Goal: Communication & Community: Participate in discussion

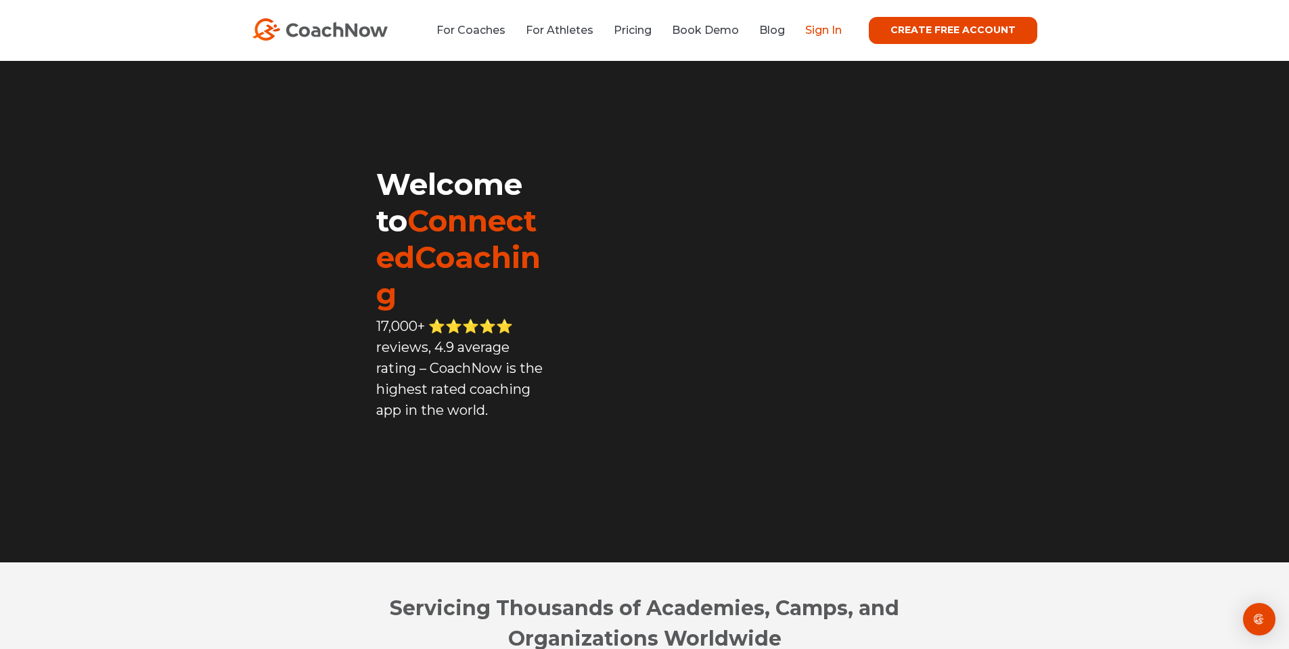
click at [830, 30] on link "Sign In" at bounding box center [823, 30] width 37 height 13
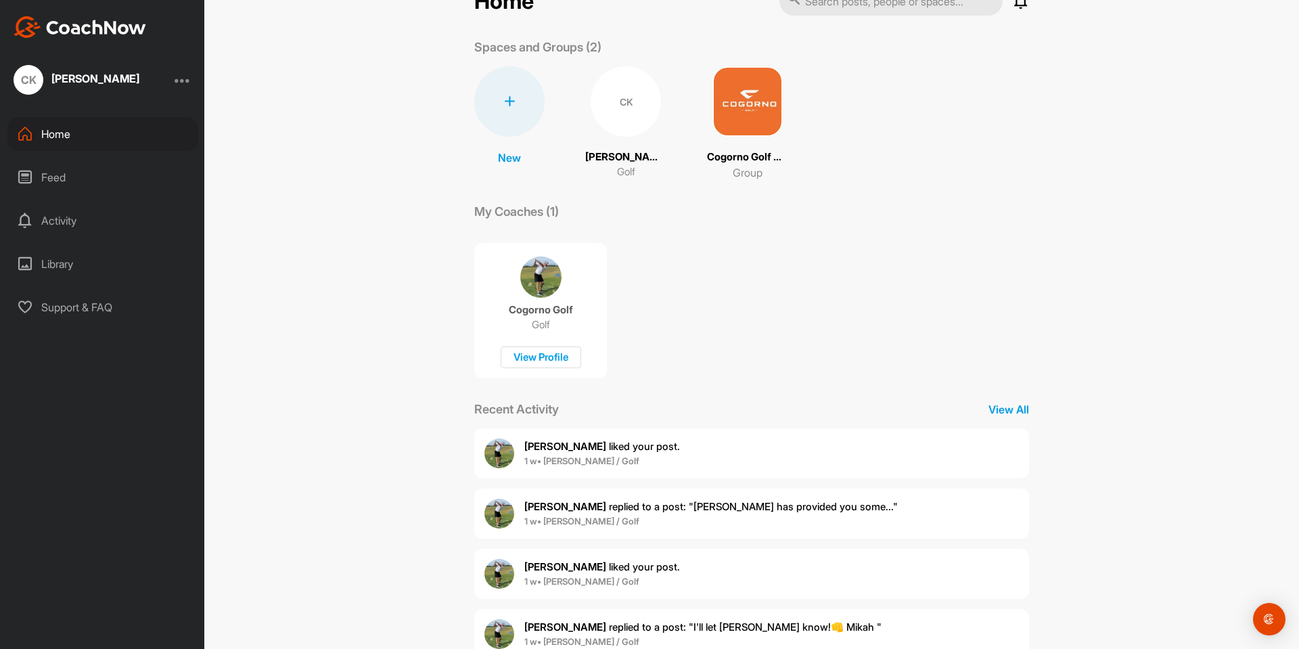
scroll to position [82, 0]
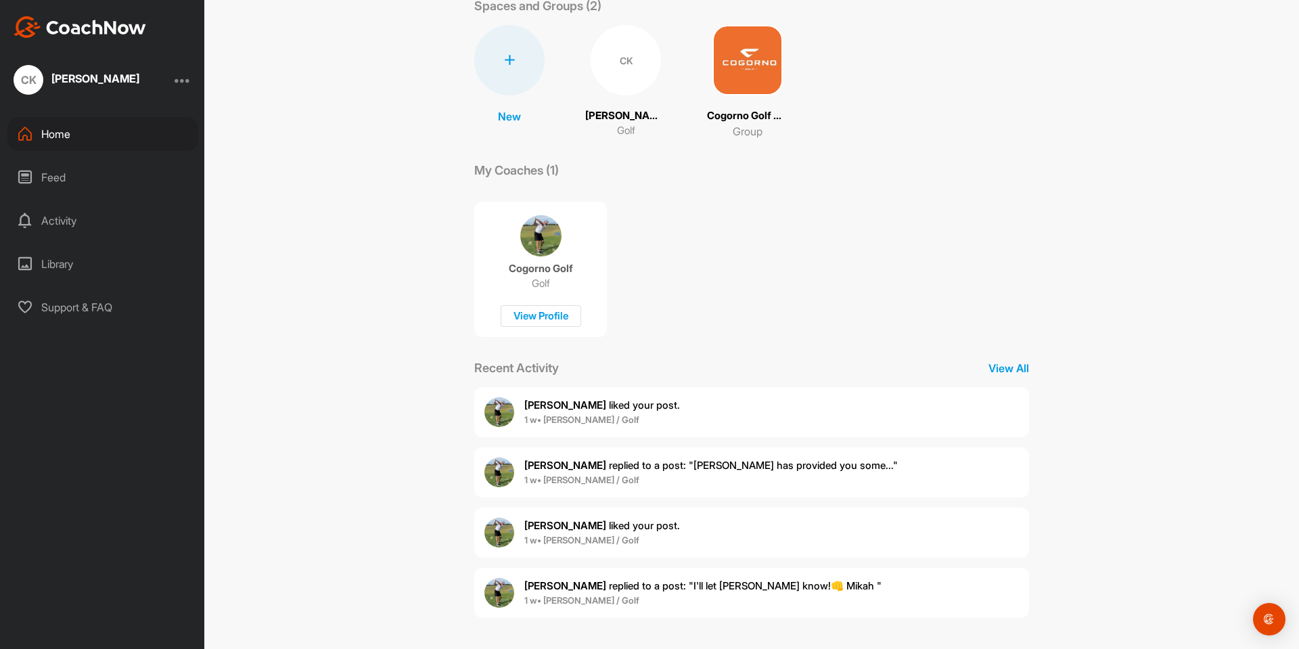
click at [668, 410] on div "[PERSON_NAME] liked your post . 1 w • [PERSON_NAME] / Golf" at bounding box center [751, 412] width 555 height 50
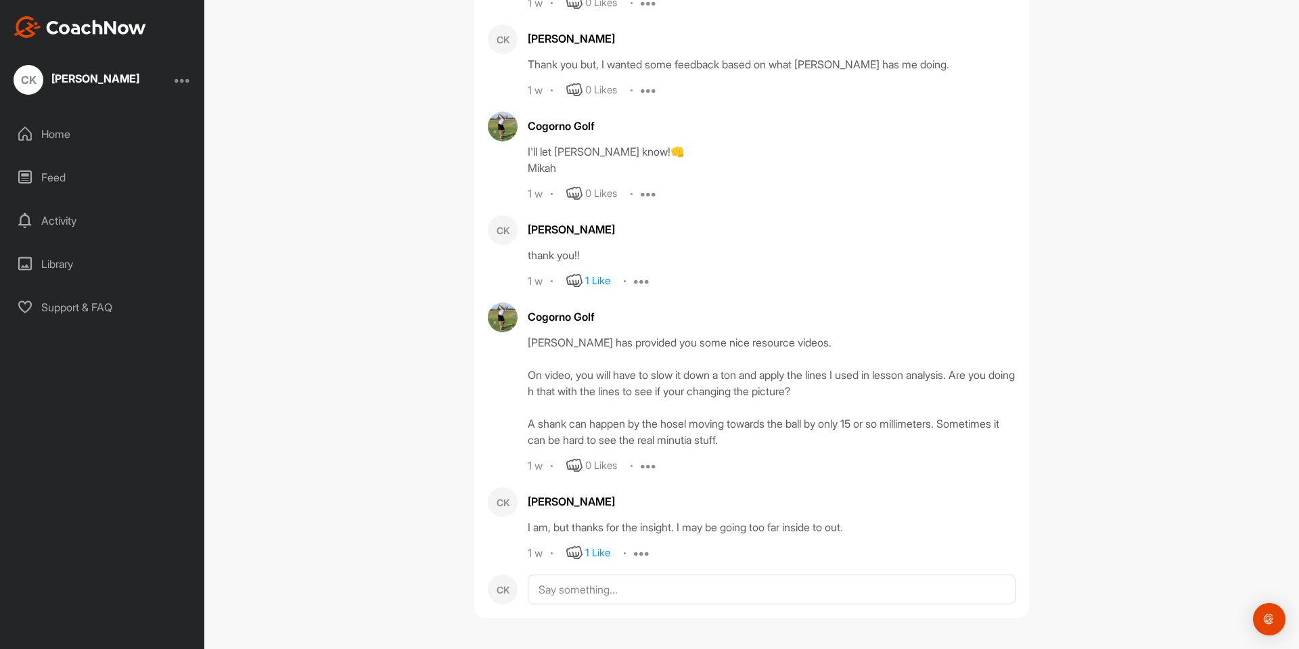
scroll to position [3056, 0]
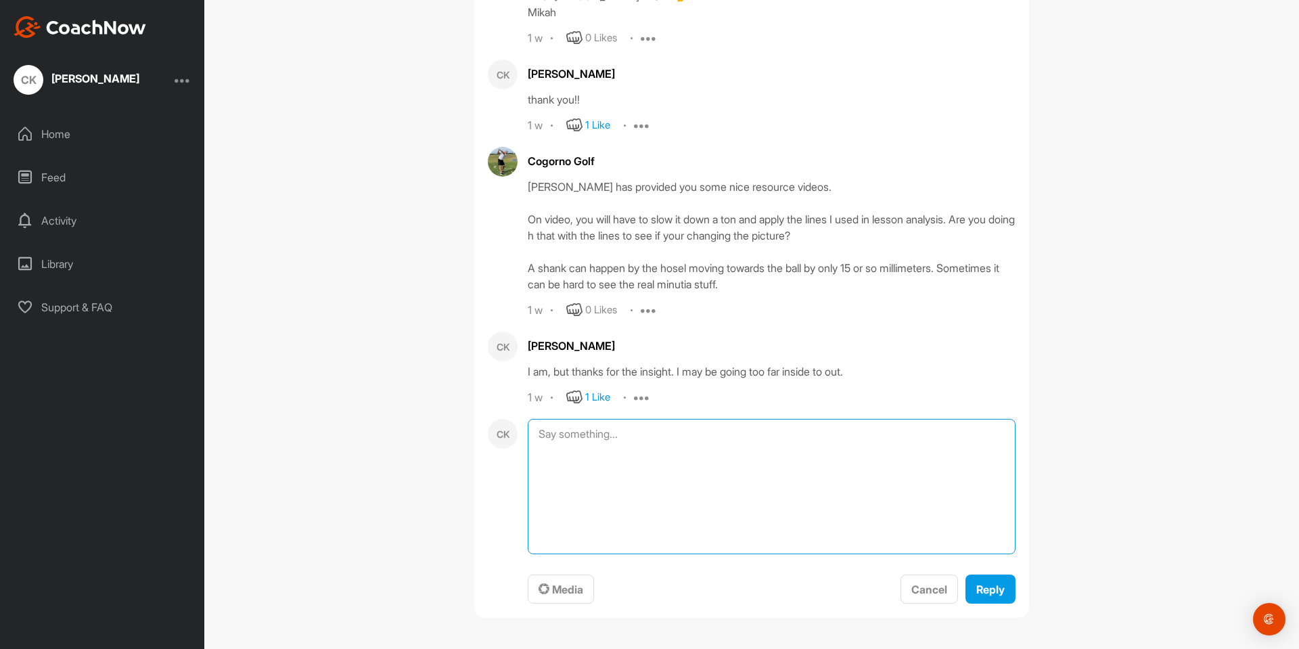
click at [631, 554] on textarea at bounding box center [772, 486] width 488 height 135
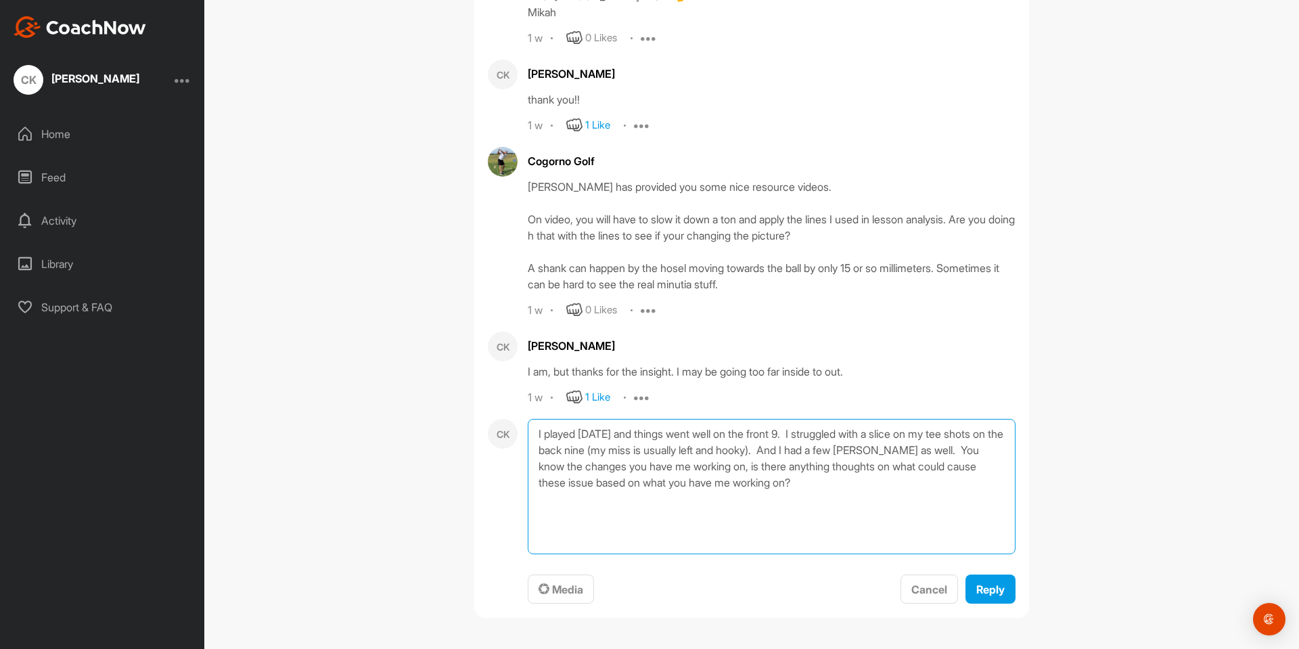
drag, startPoint x: 786, startPoint y: 622, endPoint x: 533, endPoint y: 624, distance: 253.1
click at [533, 554] on textarea "I played yesterday and things went well on the front 9. I struggled with a slic…" at bounding box center [772, 486] width 488 height 135
click at [626, 554] on textarea "I played yesterday and things went well on the front 9. I struggled with a slic…" at bounding box center [772, 486] width 488 height 135
click at [824, 470] on textarea "I played yesterday and things went well on the front 9. I struggled with a slic…" at bounding box center [772, 486] width 488 height 135
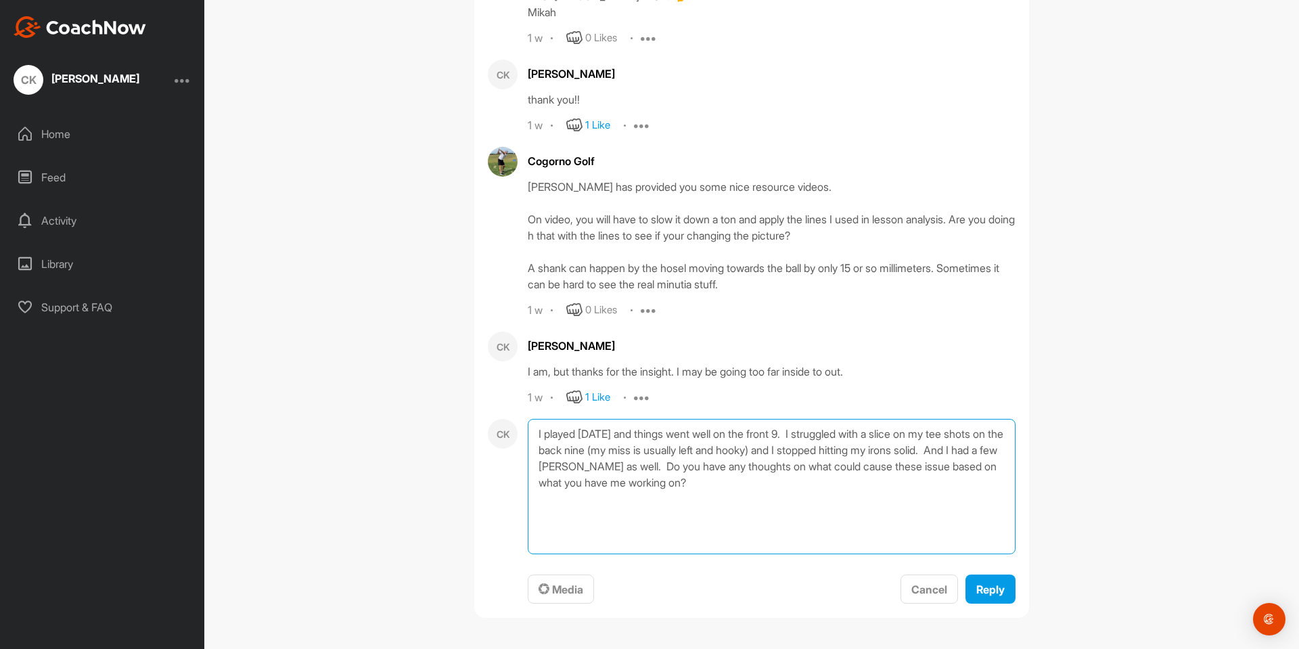
click at [561, 472] on textarea "I played yesterday and things went well on the front 9. I struggled with a slic…" at bounding box center [772, 486] width 488 height 135
type textarea "I played [DATE] and things went well on the front 9. I struggled with a slice o…"
click at [985, 596] on span "Reply" at bounding box center [990, 590] width 28 height 14
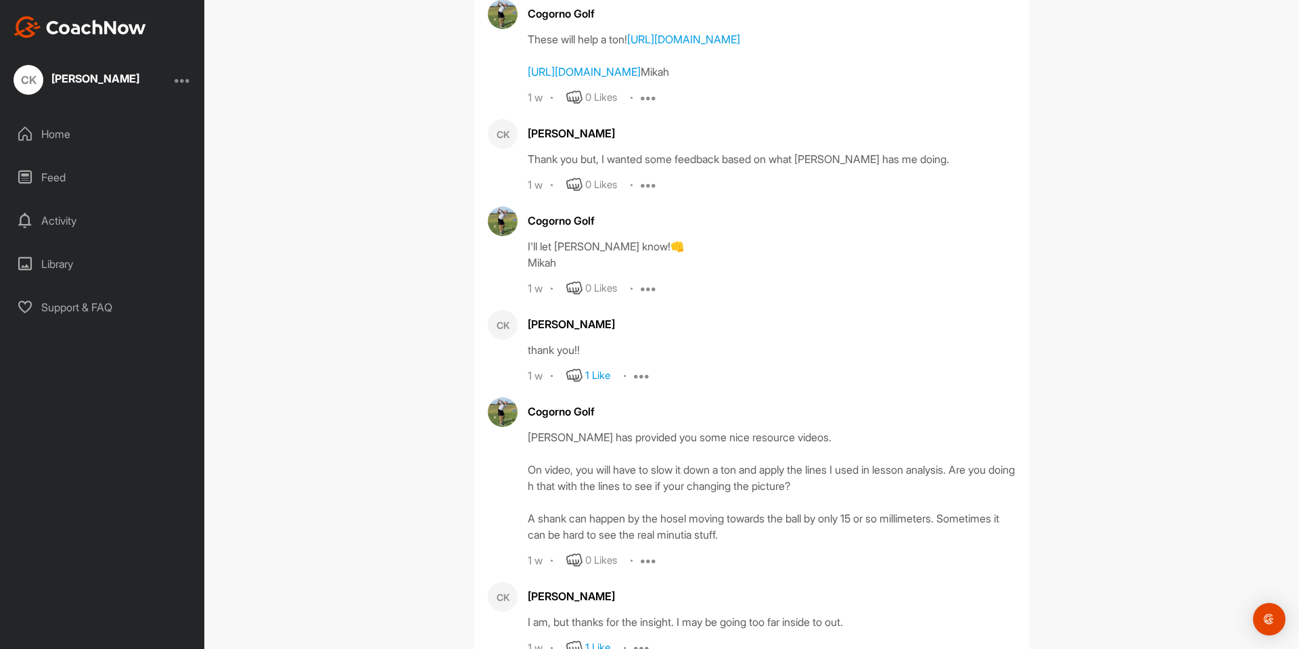
scroll to position [2718, 0]
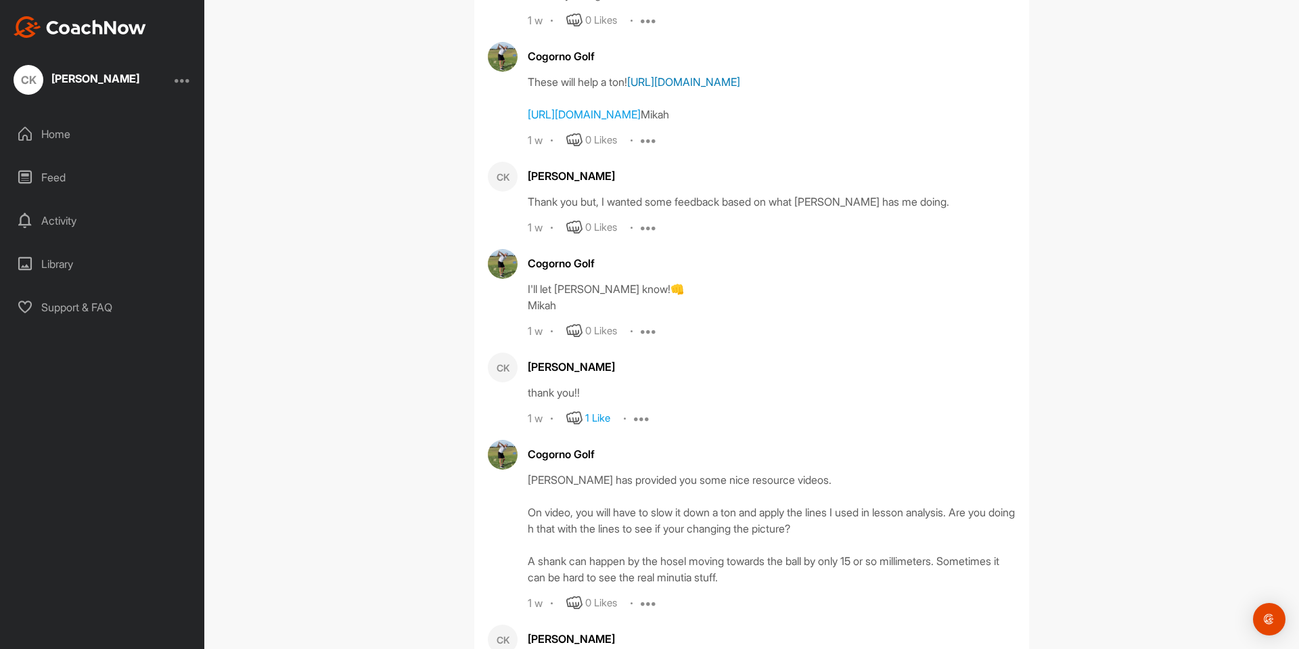
click at [627, 89] on link "[URL][DOMAIN_NAME]" at bounding box center [683, 82] width 113 height 14
click at [641, 121] on link "https://youtu.be/nC-dVMXehqQ?feature=shared" at bounding box center [584, 115] width 113 height 14
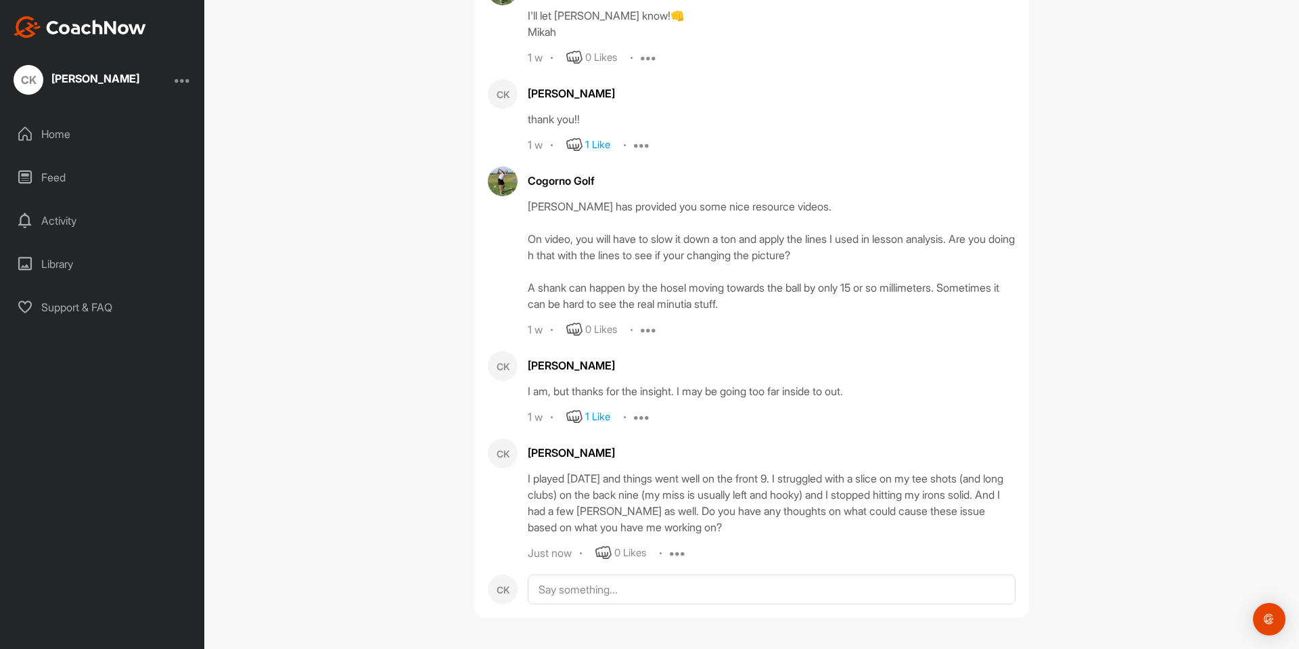
scroll to position [3192, 0]
